Goal: Information Seeking & Learning: Learn about a topic

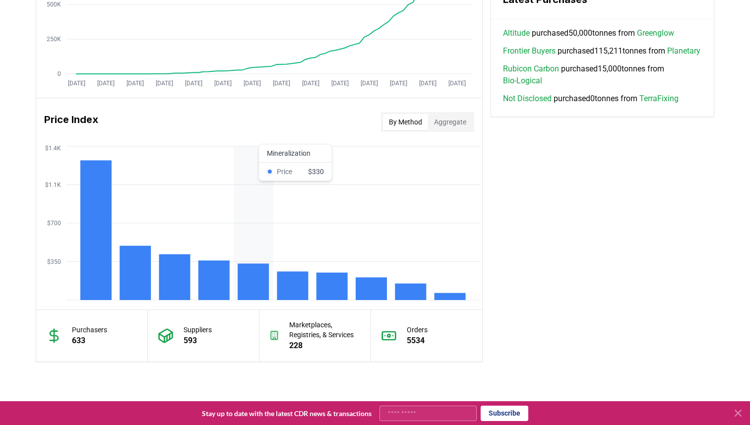
scroll to position [730, 0]
click at [403, 289] on rect at bounding box center [410, 291] width 31 height 16
click at [409, 290] on rect at bounding box center [410, 291] width 31 height 16
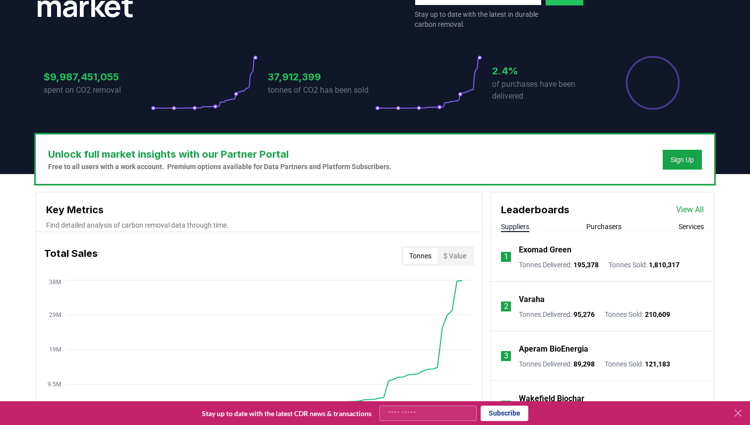
scroll to position [175, 0]
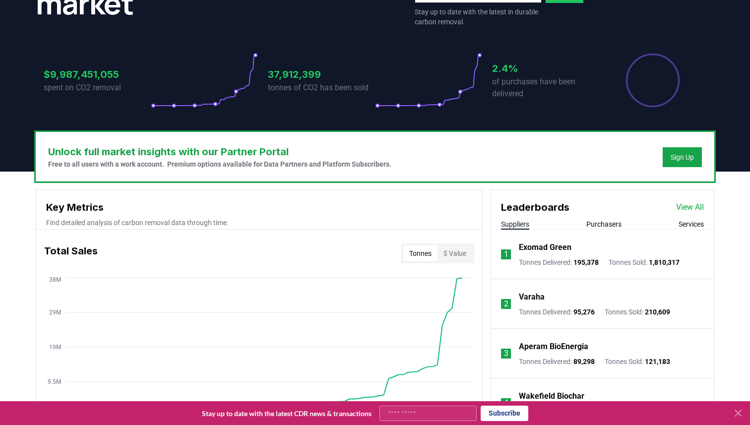
click at [554, 245] on p "Exomad Green" at bounding box center [545, 248] width 53 height 12
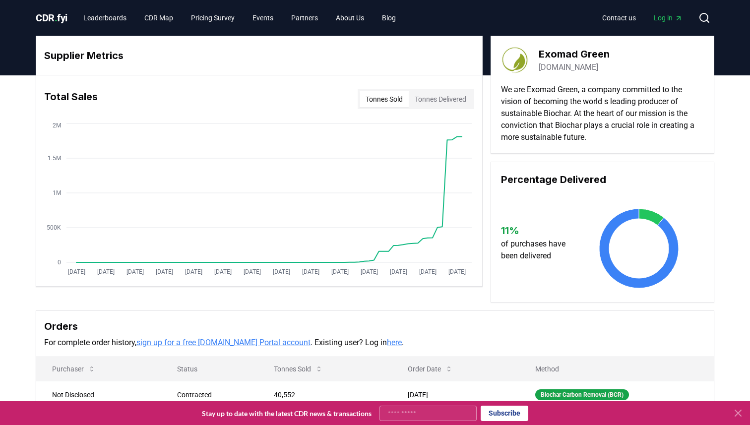
click at [56, 16] on span "." at bounding box center [56, 18] width 3 height 12
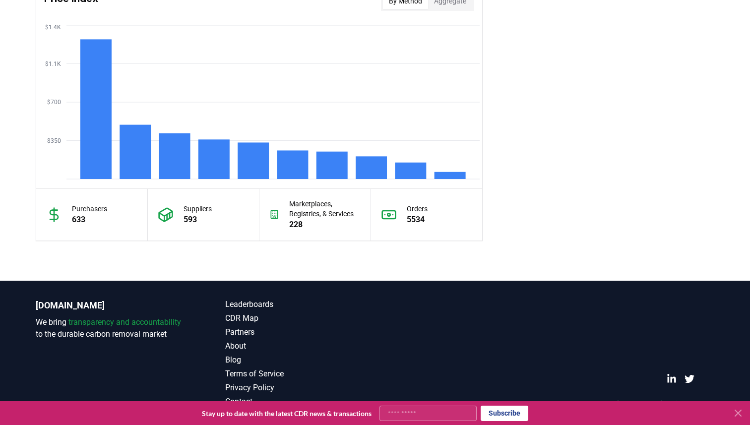
scroll to position [851, 0]
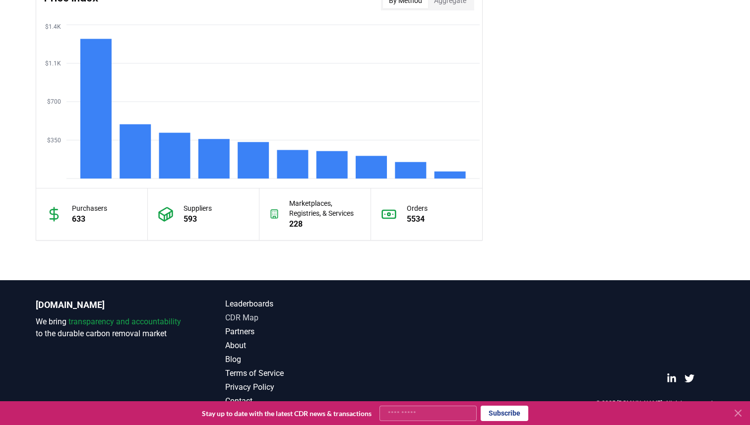
click at [238, 319] on link "CDR Map" at bounding box center [300, 318] width 150 height 12
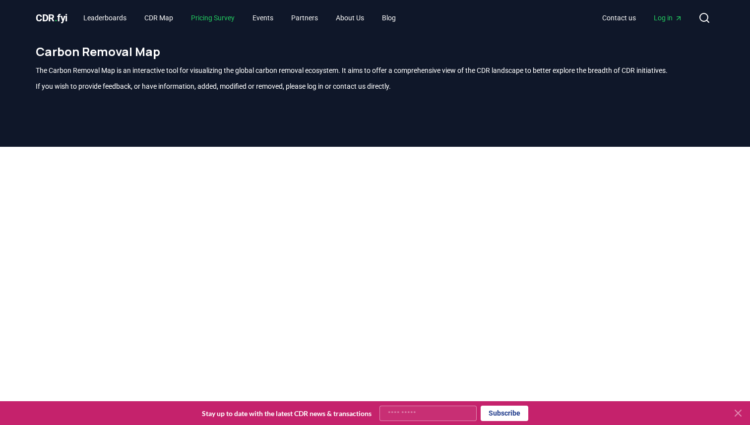
click at [217, 17] on link "Pricing Survey" at bounding box center [213, 18] width 60 height 18
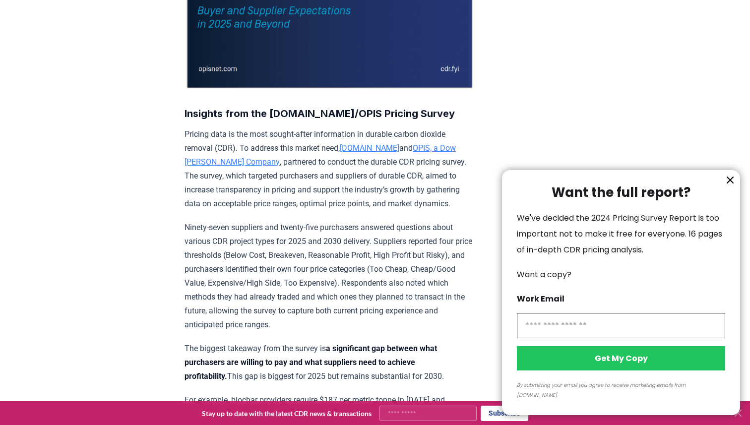
scroll to position [239, 0]
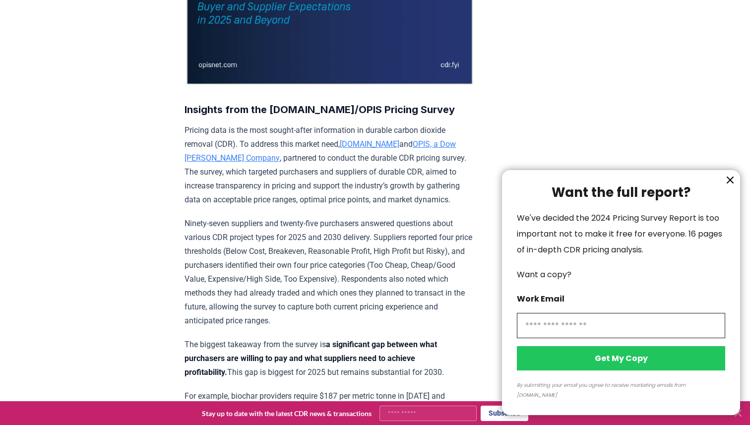
click at [730, 183] on icon "information" at bounding box center [731, 180] width 6 height 6
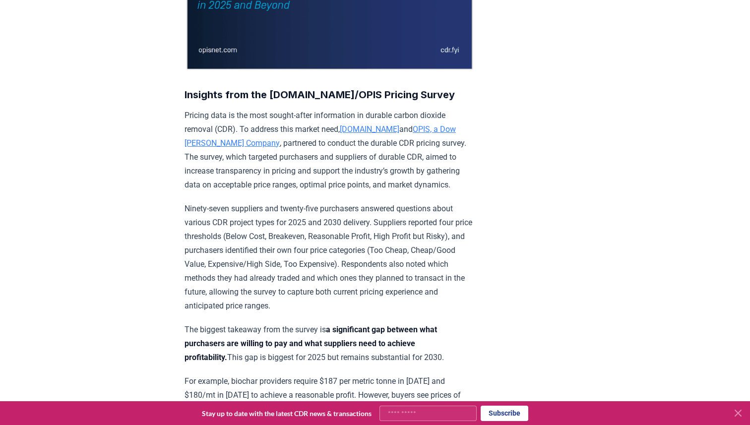
scroll to position [0, 0]
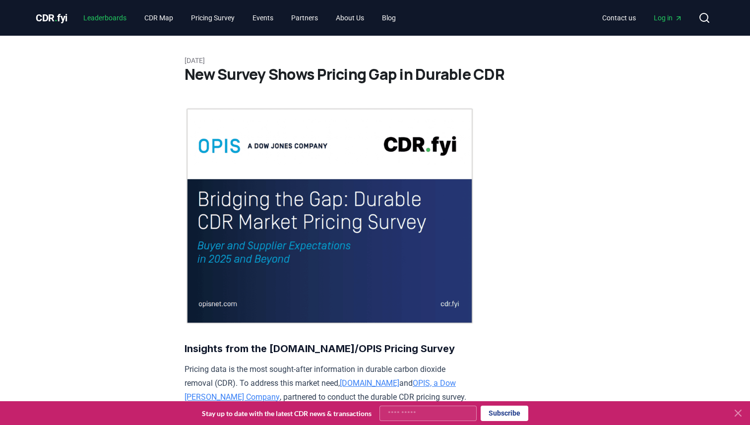
click at [120, 20] on link "Leaderboards" at bounding box center [104, 18] width 59 height 18
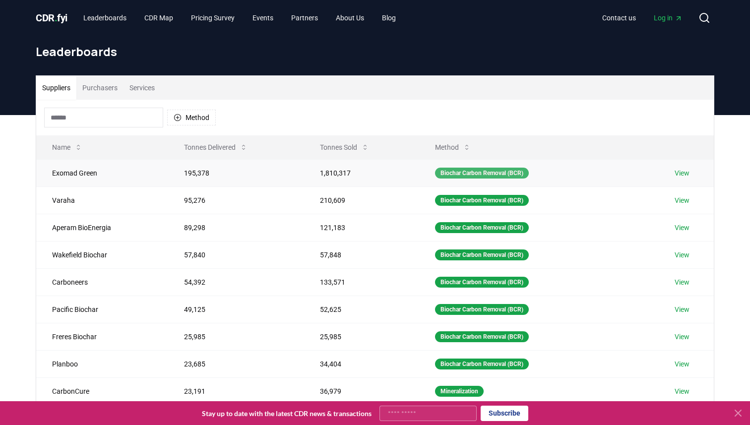
click at [493, 173] on div "Biochar Carbon Removal (BCR)" at bounding box center [482, 173] width 94 height 11
click at [500, 172] on div "Biochar Carbon Removal (BCR)" at bounding box center [482, 173] width 94 height 11
click at [686, 171] on link "View" at bounding box center [682, 173] width 15 height 10
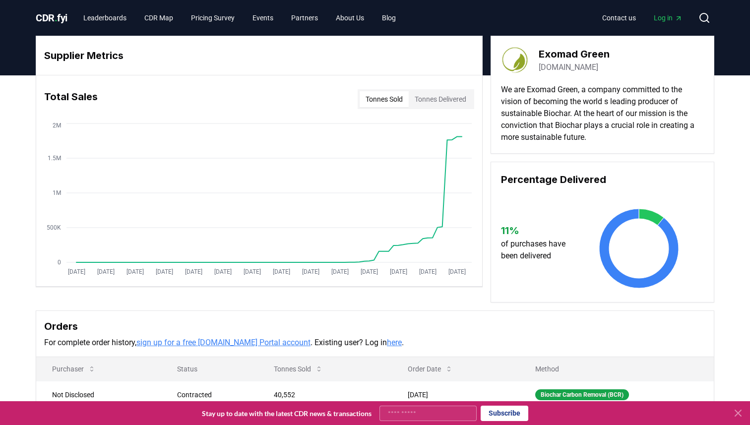
click at [54, 15] on span "CDR . fyi" at bounding box center [52, 18] width 32 height 12
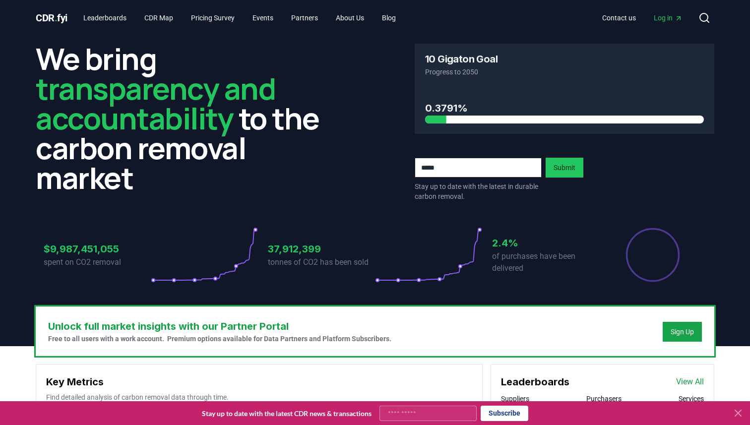
click at [13, 9] on header "CDR . fyi Leaderboards CDR Map Pricing Survey Events Partners About Us Blog Con…" at bounding box center [375, 18] width 750 height 36
